Goal: Transaction & Acquisition: Book appointment/travel/reservation

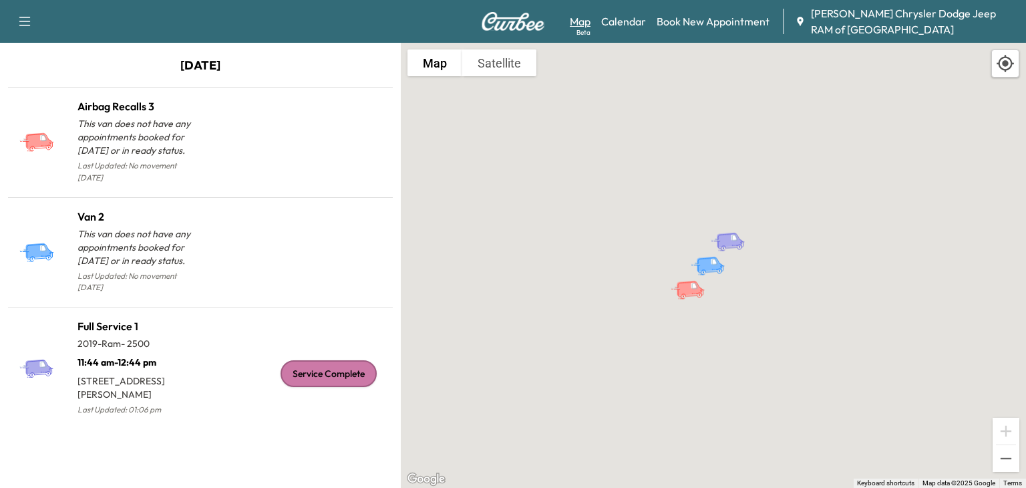
click at [578, 19] on link "Map Beta" at bounding box center [580, 21] width 21 height 16
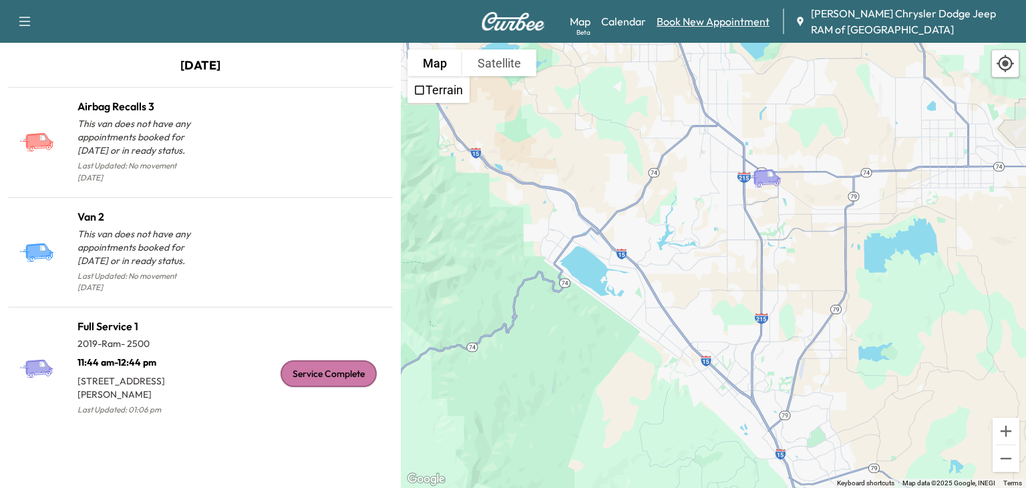
click at [750, 20] on link "Book New Appointment" at bounding box center [713, 21] width 113 height 16
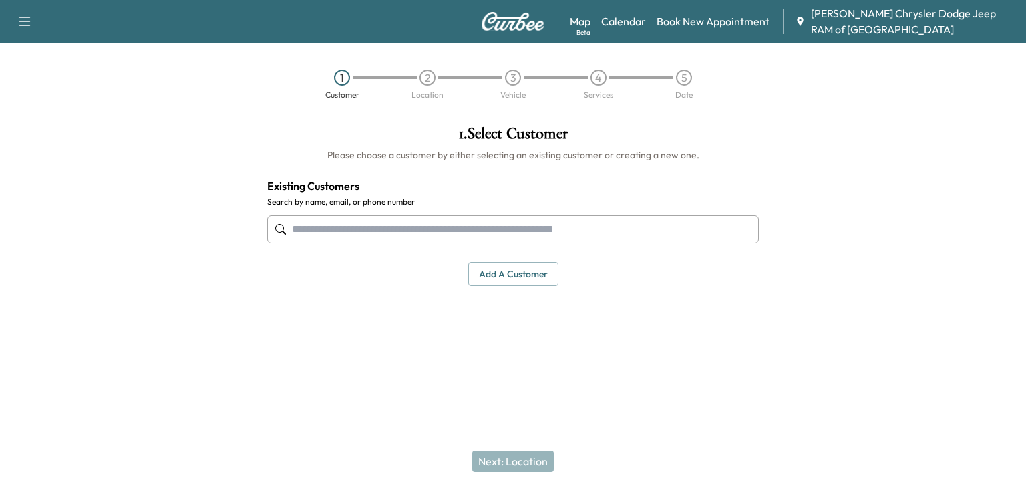
click at [490, 232] on input "text" at bounding box center [513, 229] width 492 height 28
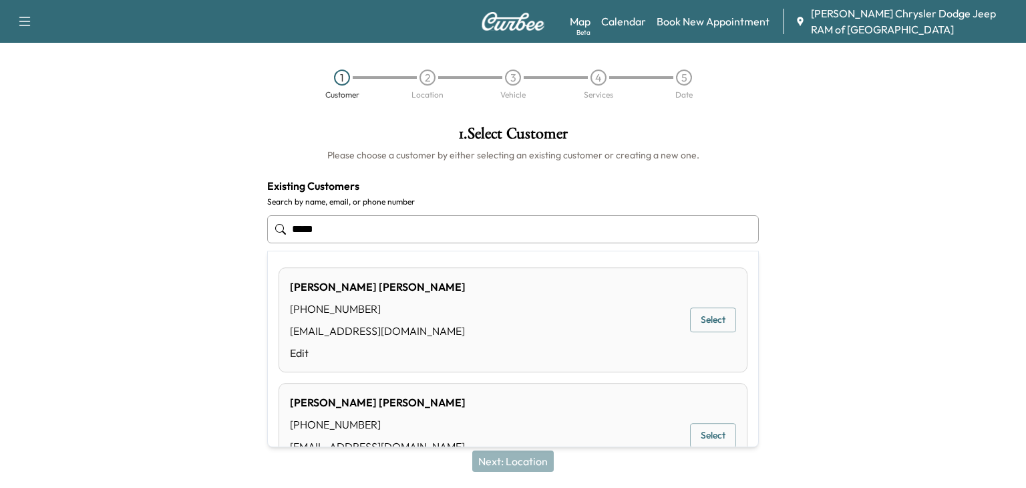
type input "******"
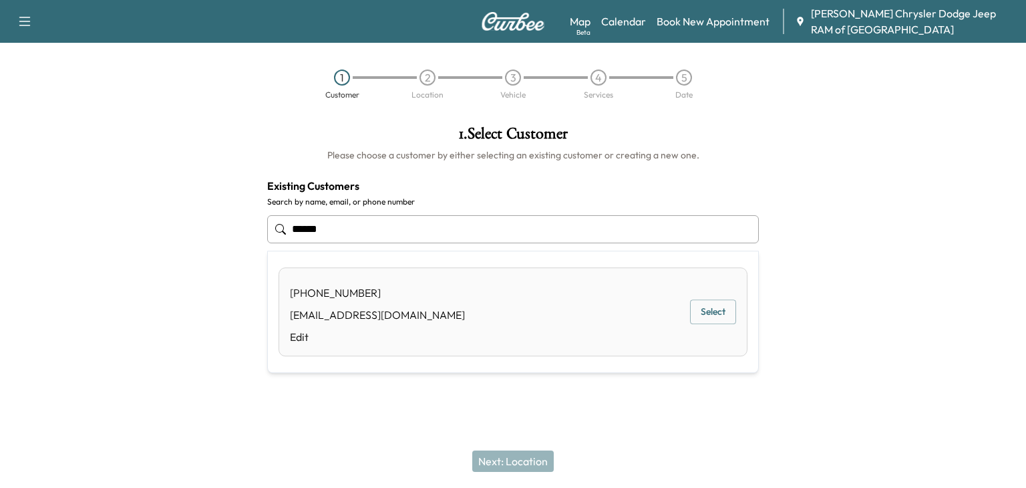
click at [507, 287] on div "[PHONE_NUMBER] [EMAIL_ADDRESS][DOMAIN_NAME] Edit Select" at bounding box center [513, 311] width 469 height 89
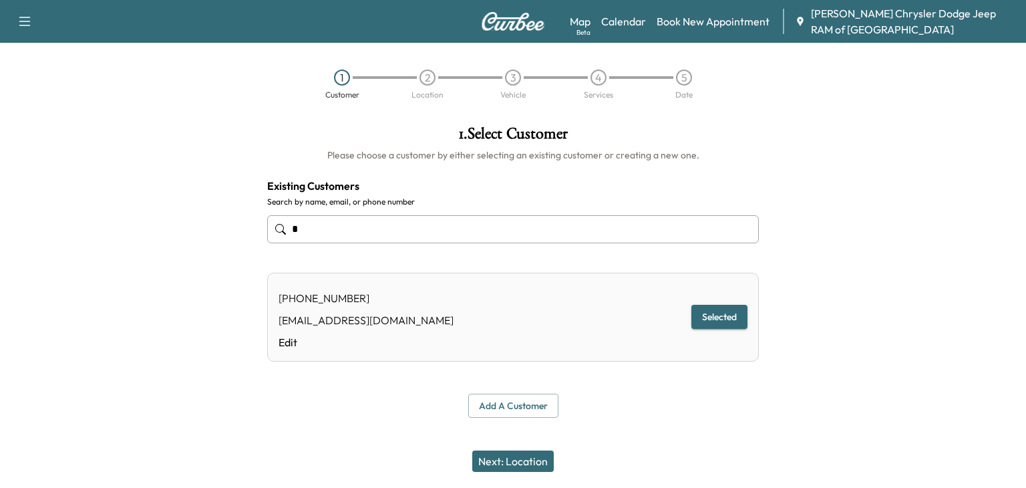
click at [719, 315] on button "Selected" at bounding box center [719, 317] width 56 height 25
click at [522, 453] on button "Next: Location" at bounding box center [512, 460] width 81 height 21
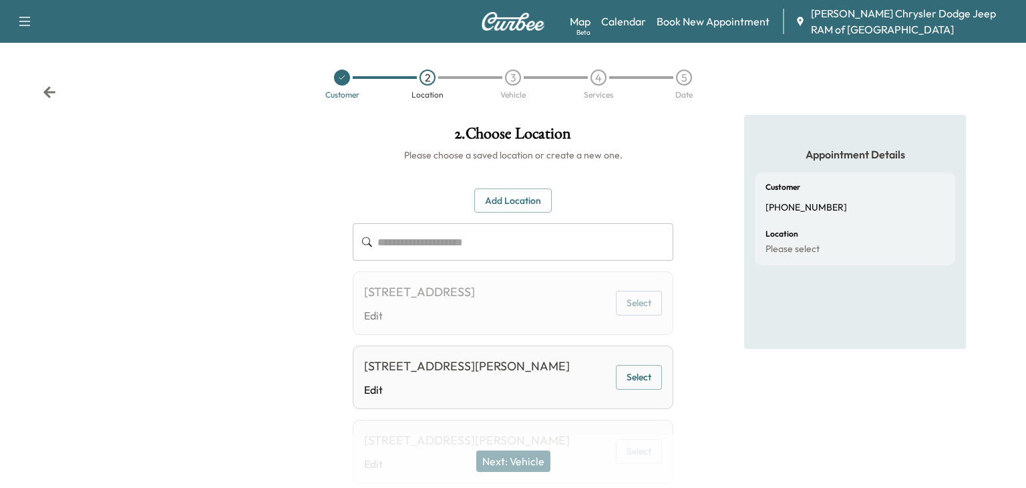
click at [541, 375] on div "[STREET_ADDRESS][PERSON_NAME]" at bounding box center [467, 366] width 206 height 19
click at [640, 389] on button "Select" at bounding box center [639, 377] width 46 height 25
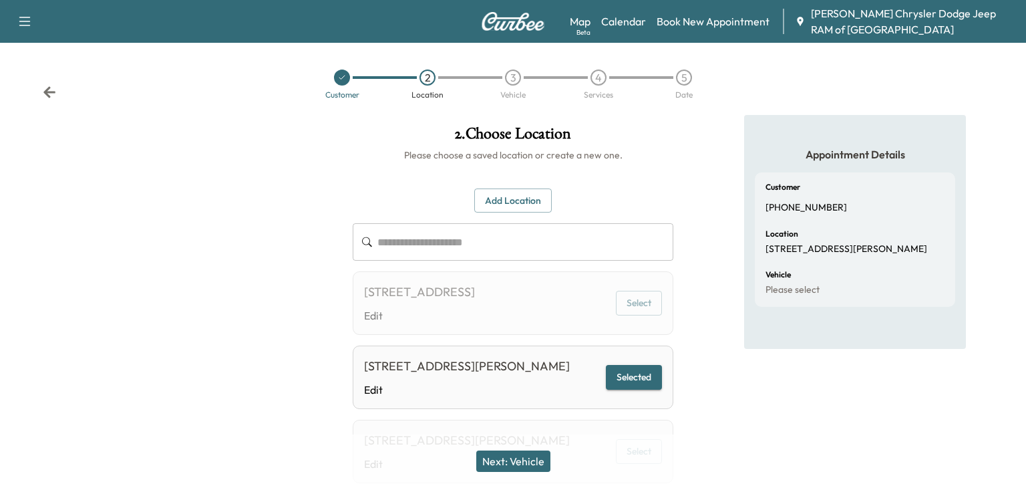
click at [500, 462] on button "Next: Vehicle" at bounding box center [513, 460] width 74 height 21
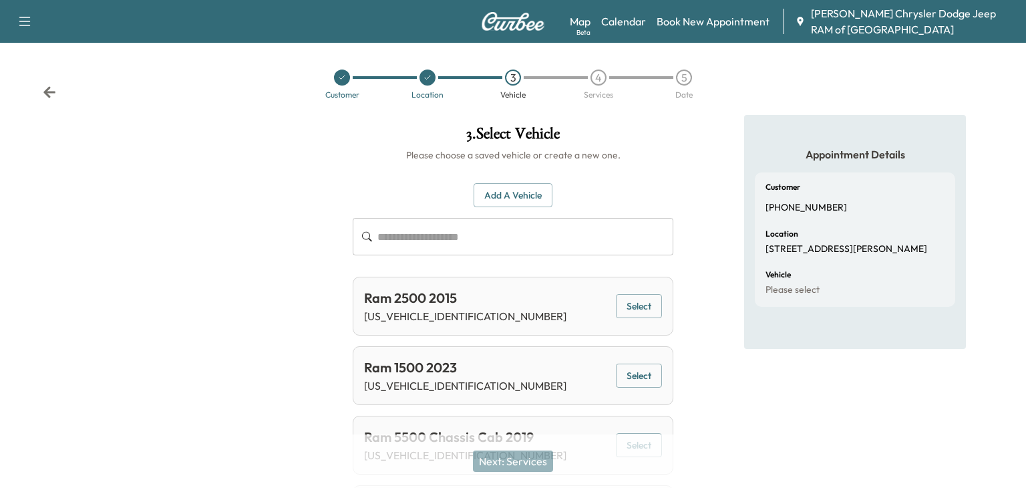
click at [426, 241] on input "text" at bounding box center [525, 236] width 296 height 37
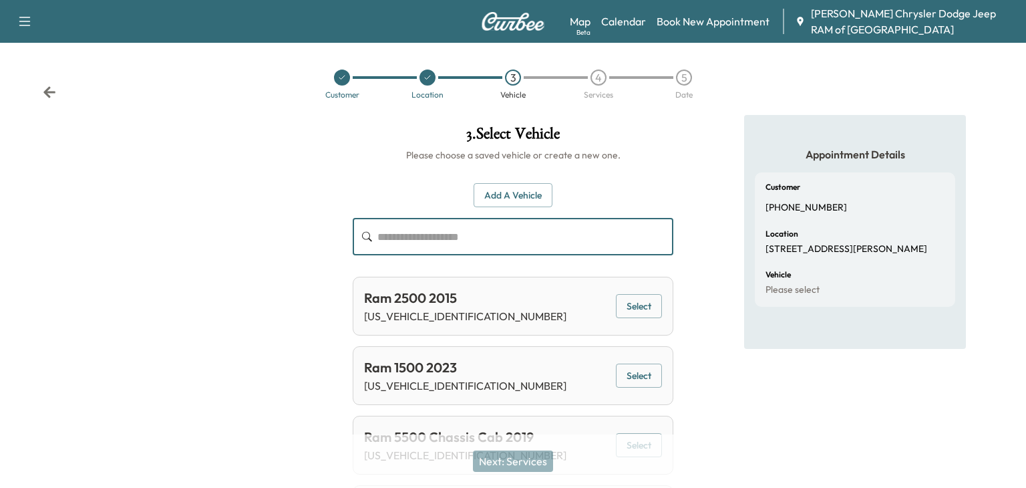
paste input "**********"
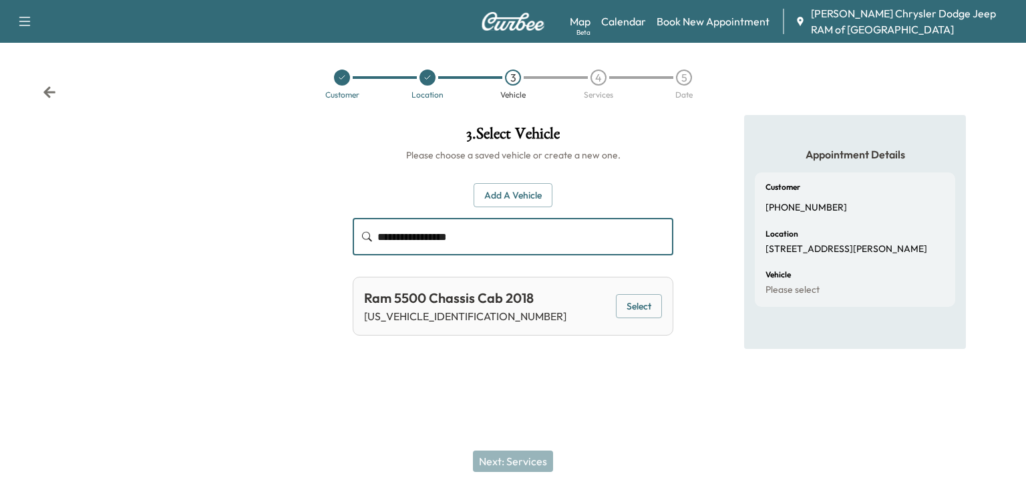
type input "**********"
click at [633, 307] on button "Select" at bounding box center [639, 306] width 46 height 25
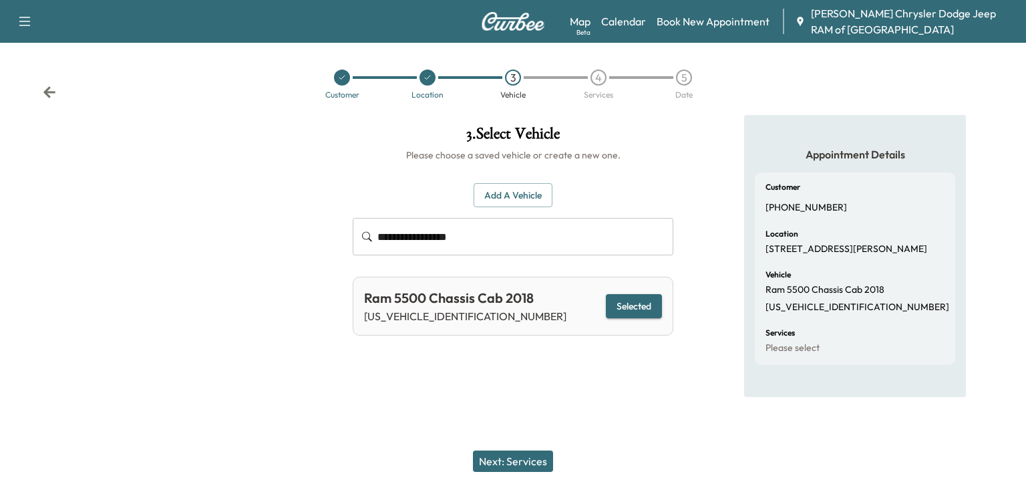
click at [516, 462] on button "Next: Services" at bounding box center [513, 460] width 80 height 21
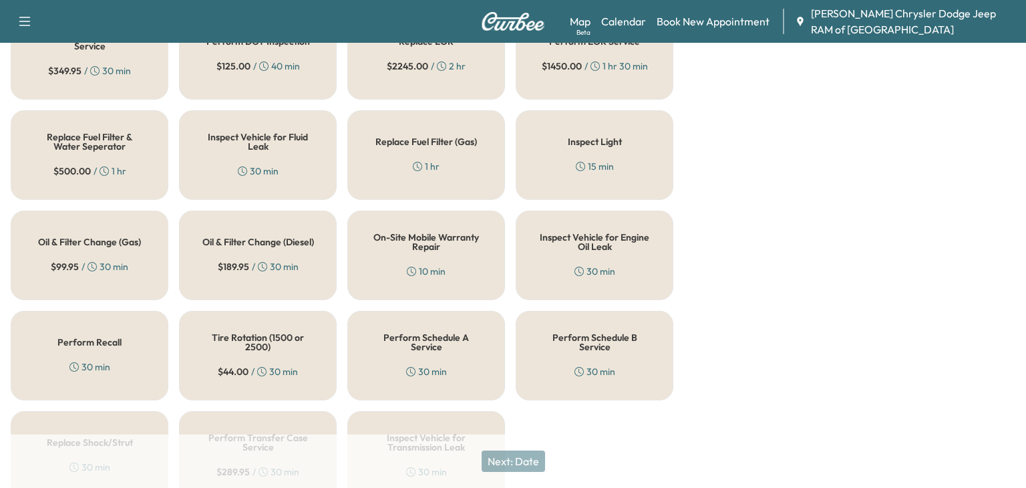
scroll to position [451, 0]
click at [442, 333] on h5 "Perform Schedule A Service" at bounding box center [426, 340] width 114 height 19
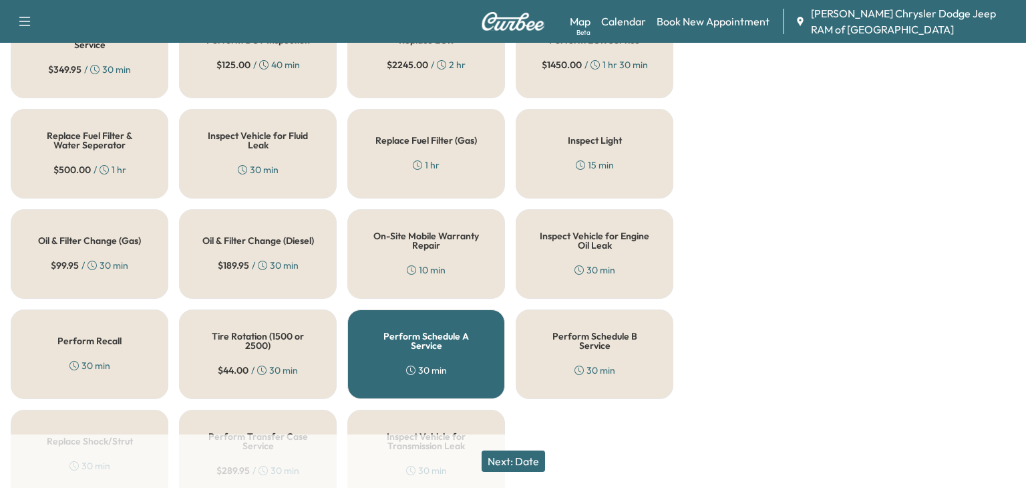
click at [524, 460] on button "Next: Date" at bounding box center [513, 460] width 63 height 21
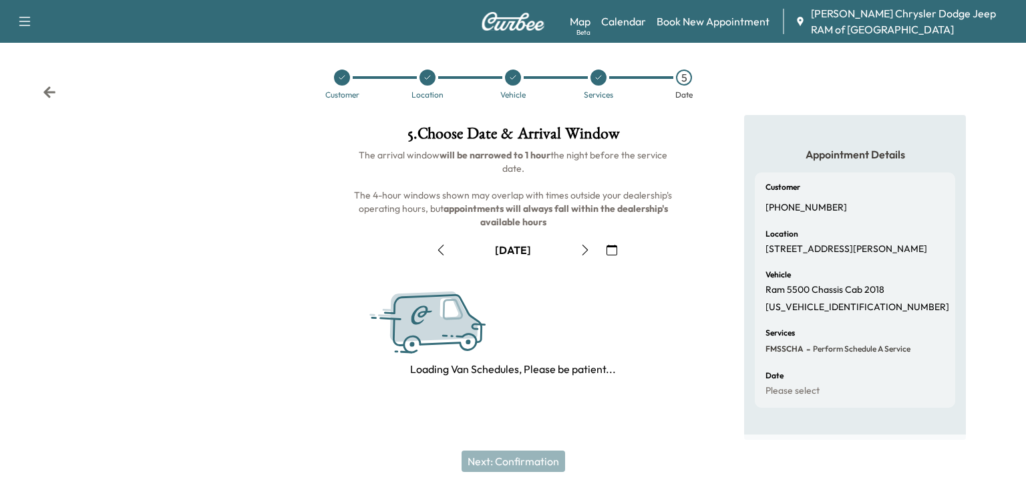
scroll to position [179, 0]
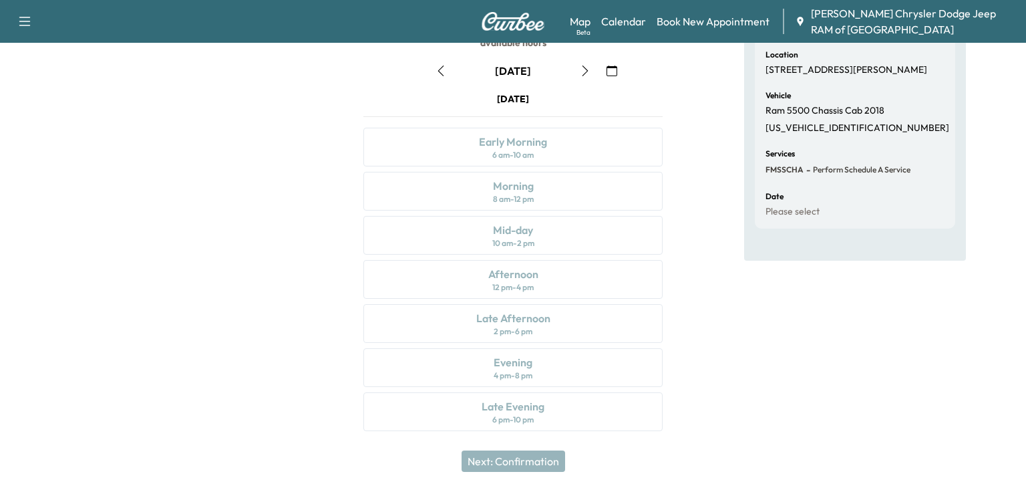
click at [439, 70] on icon "button" at bounding box center [440, 70] width 11 height 11
click at [526, 412] on div "[DATE] Early Morning 6 am - 10 am Morning 8 am - 12 pm Mid-day 10 am - 2 pm Aft…" at bounding box center [513, 264] width 321 height 344
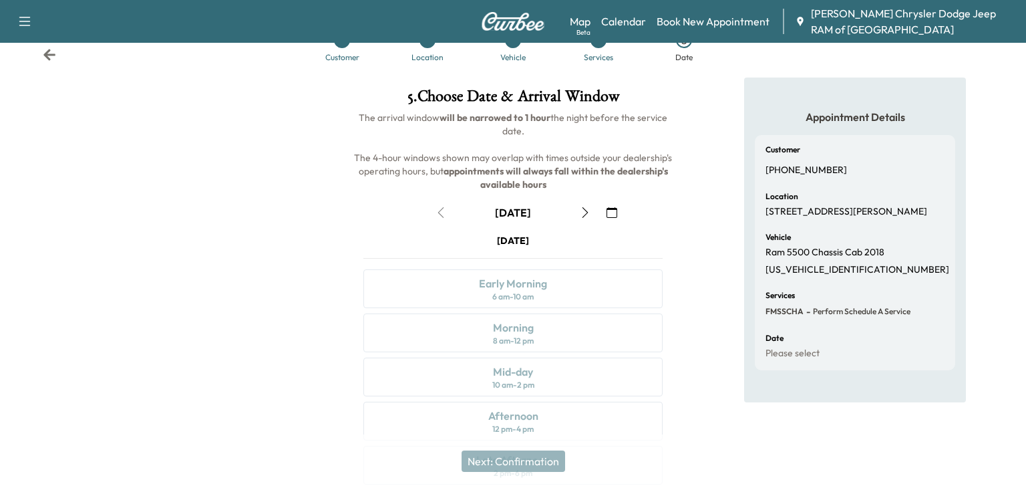
scroll to position [30, 0]
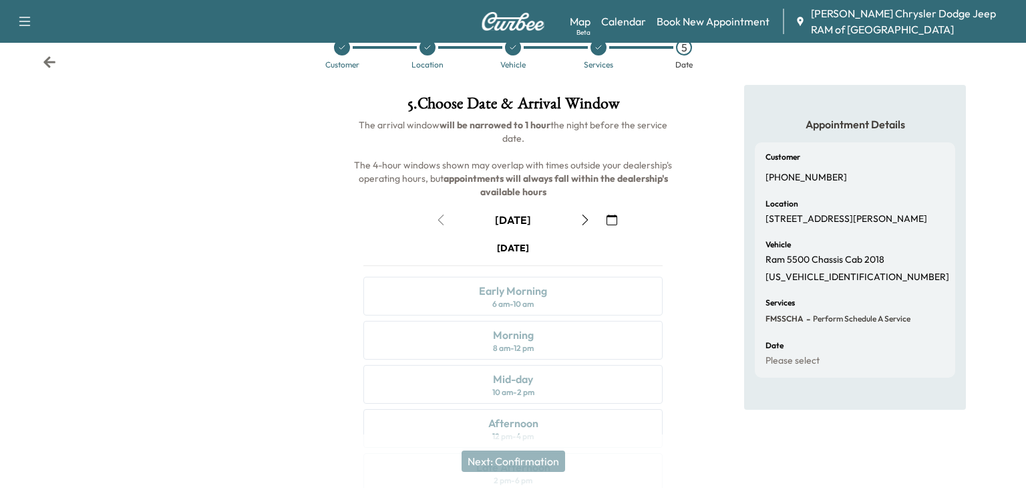
click at [580, 221] on icon "button" at bounding box center [585, 219] width 11 height 11
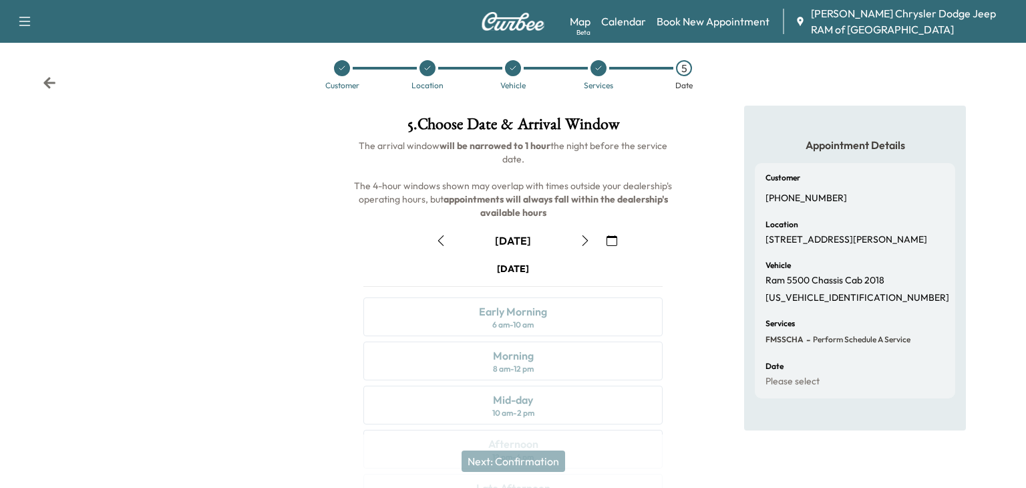
scroll to position [0, 0]
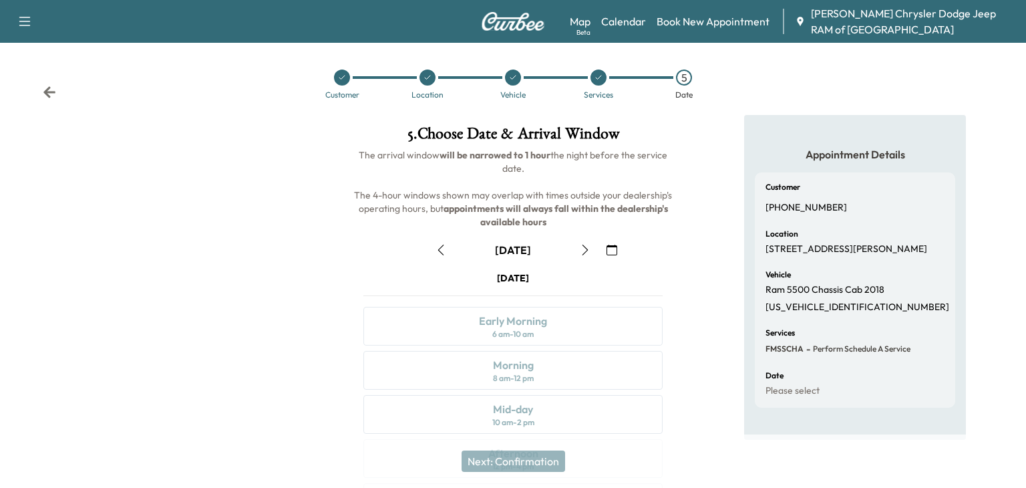
click at [583, 244] on icon "button" at bounding box center [585, 249] width 11 height 11
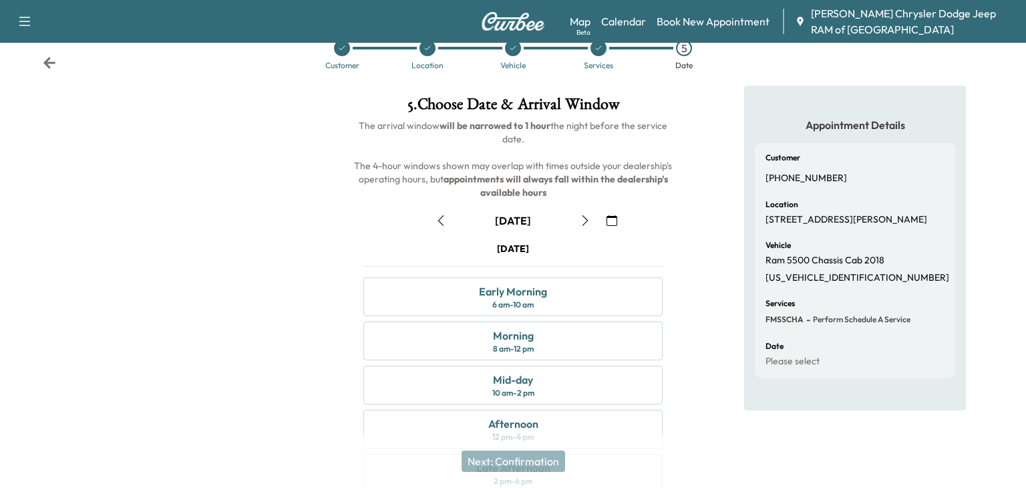
scroll to position [21, 0]
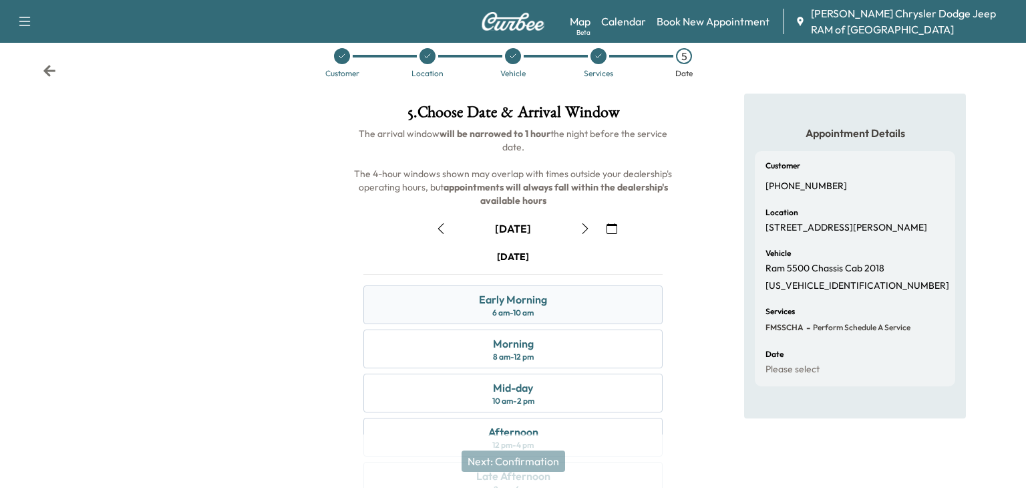
click at [534, 313] on div "6 am - 10 am" at bounding box center [512, 312] width 41 height 11
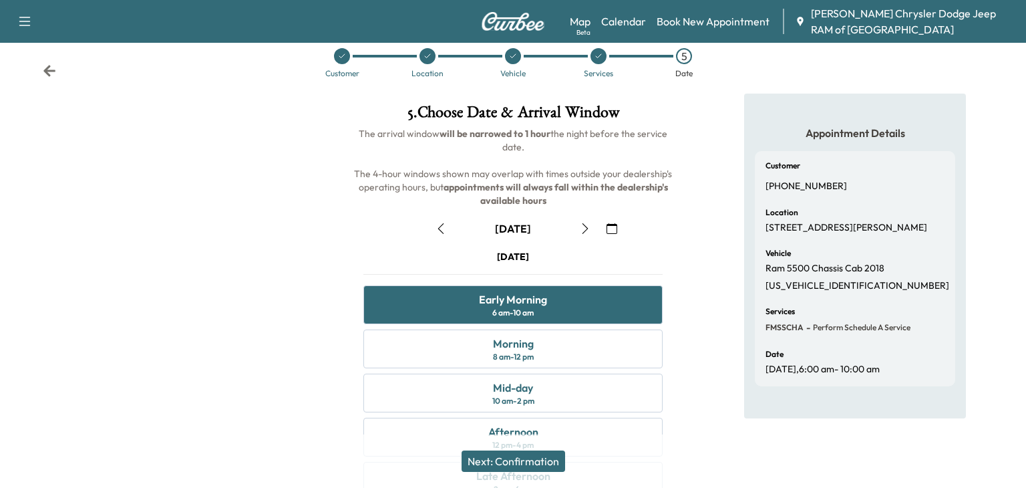
click at [514, 459] on button "Next: Confirmation" at bounding box center [514, 460] width 104 height 21
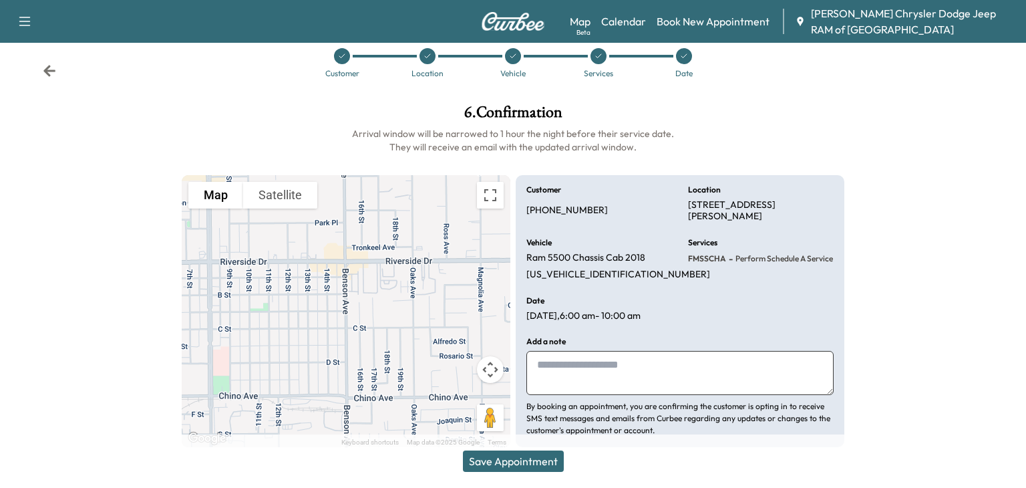
click at [508, 460] on button "Save Appointment" at bounding box center [513, 460] width 101 height 21
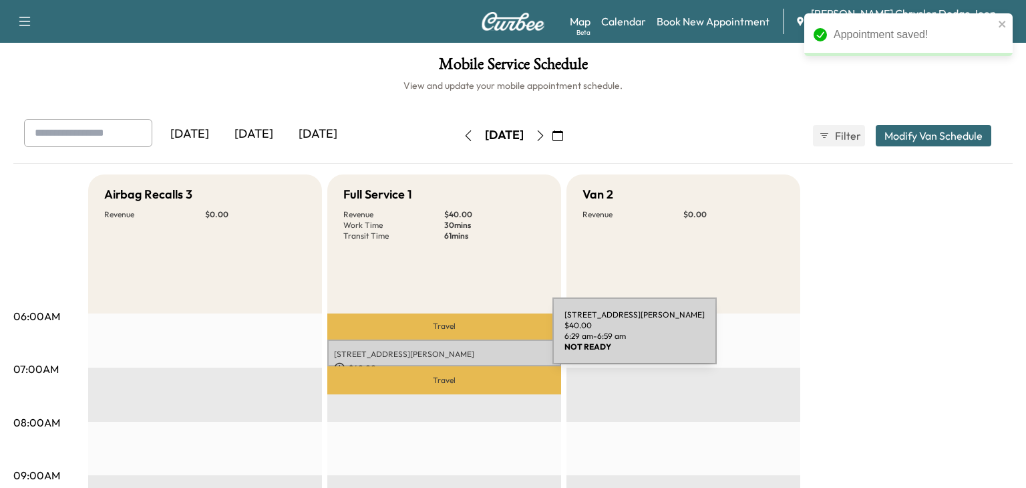
click at [453, 344] on div "[STREET_ADDRESS][PERSON_NAME] $ 40.00 6:29 am - 6:59 am" at bounding box center [444, 352] width 234 height 27
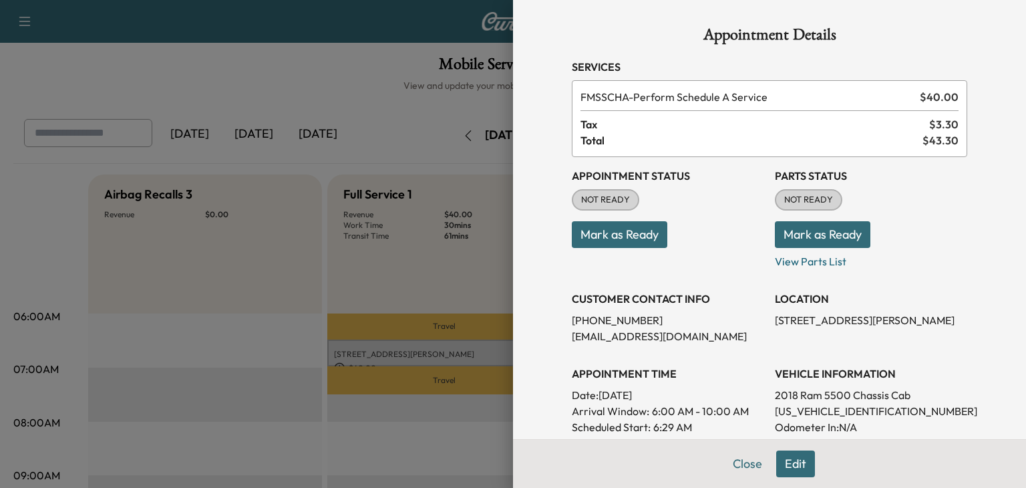
click at [667, 210] on p "Mark as Ready" at bounding box center [668, 228] width 192 height 37
click at [610, 233] on button "Mark as Ready" at bounding box center [620, 234] width 96 height 27
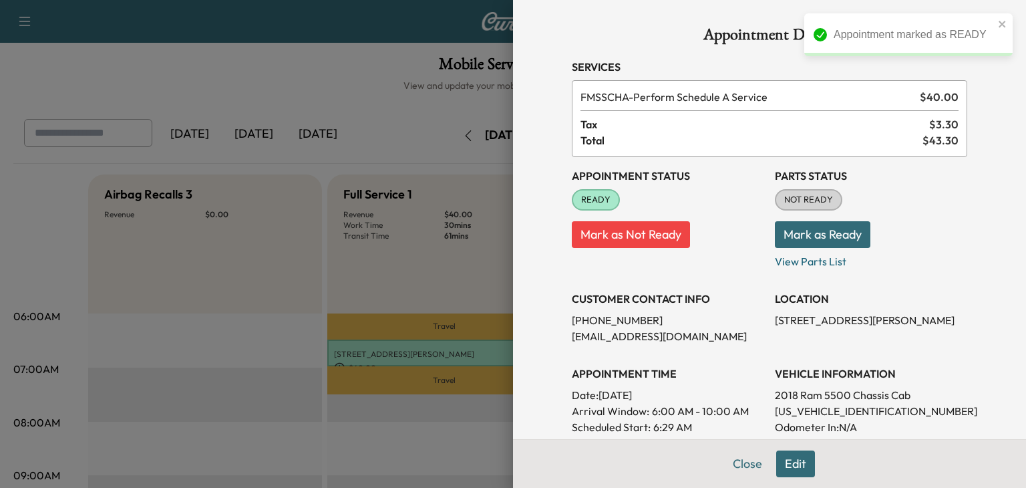
click at [809, 240] on button "Mark as Ready" at bounding box center [823, 234] width 96 height 27
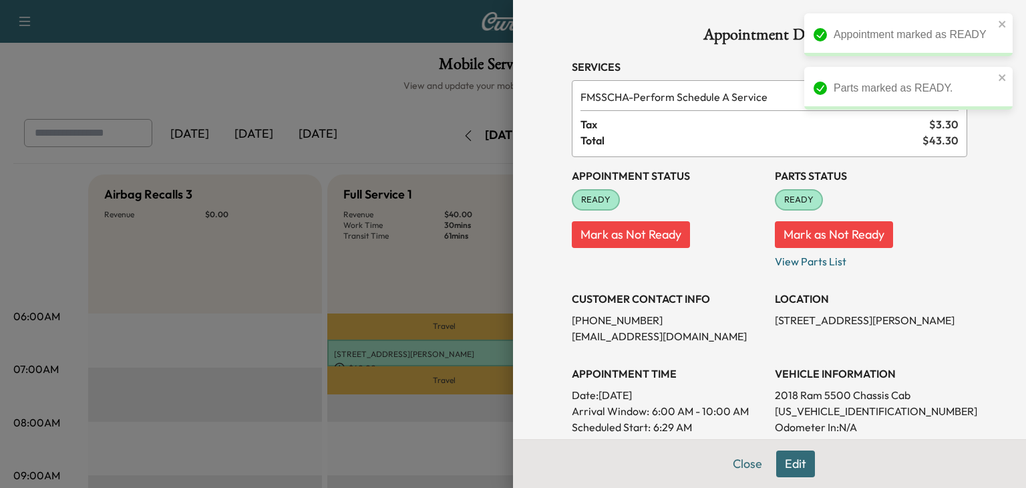
click at [315, 143] on div at bounding box center [513, 244] width 1026 height 488
